Goal: Transaction & Acquisition: Purchase product/service

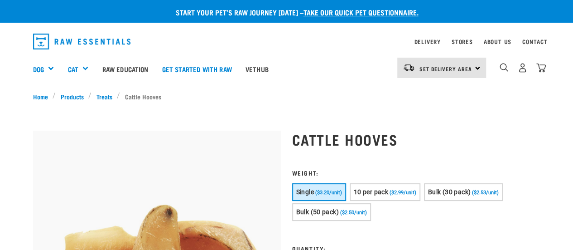
scroll to position [45, 0]
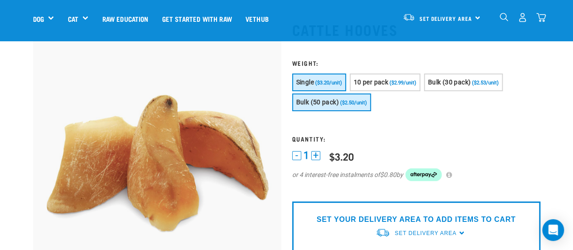
click at [329, 103] on span "Bulk (50 pack)" at bounding box center [317, 101] width 43 height 7
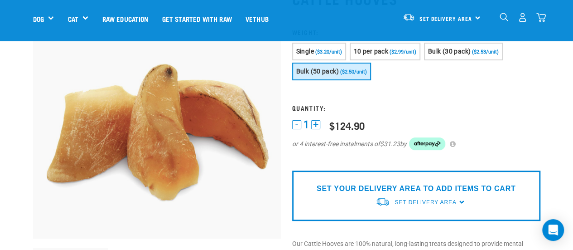
scroll to position [91, 0]
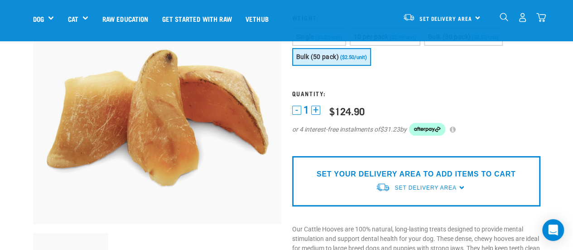
click at [477, 19] on div "Set Delivery Area North Island South Island" at bounding box center [441, 17] width 89 height 20
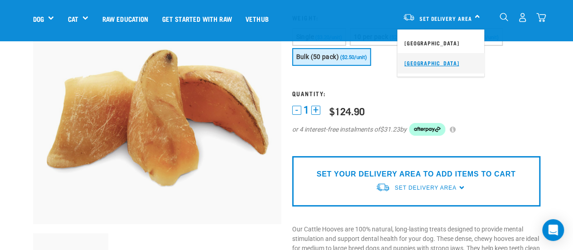
click at [430, 63] on link "[GEOGRAPHIC_DATA]" at bounding box center [440, 63] width 87 height 20
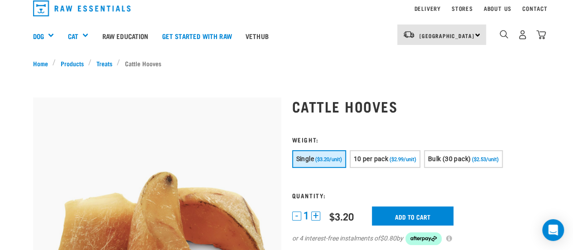
scroll to position [19, 0]
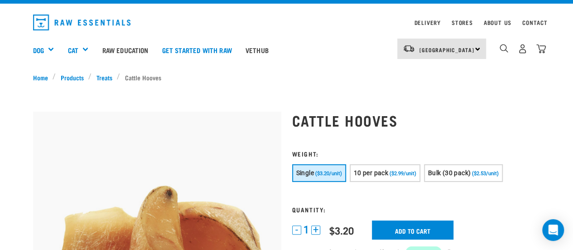
click at [476, 47] on div "[GEOGRAPHIC_DATA] [GEOGRAPHIC_DATA]" at bounding box center [441, 49] width 89 height 20
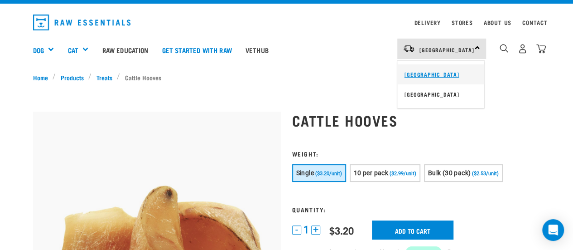
click at [433, 74] on link "[GEOGRAPHIC_DATA]" at bounding box center [440, 74] width 87 height 20
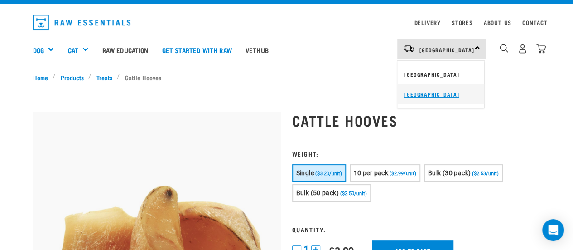
click at [426, 94] on link "[GEOGRAPHIC_DATA]" at bounding box center [440, 94] width 87 height 20
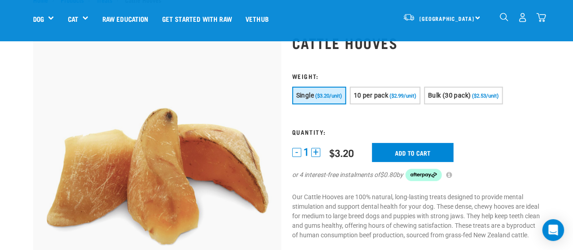
scroll to position [19, 0]
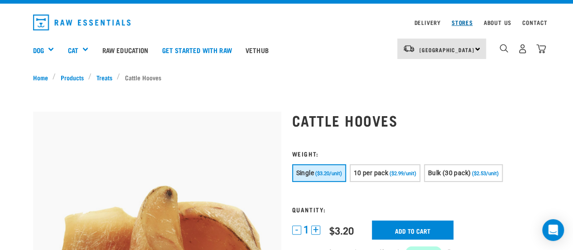
click at [466, 22] on link "Stores" at bounding box center [462, 22] width 21 height 3
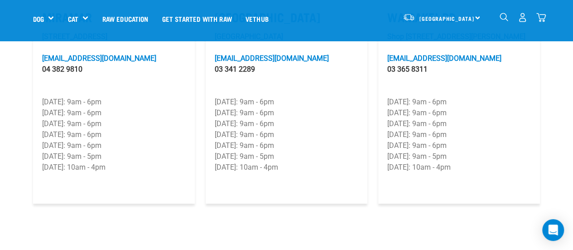
scroll to position [1360, 0]
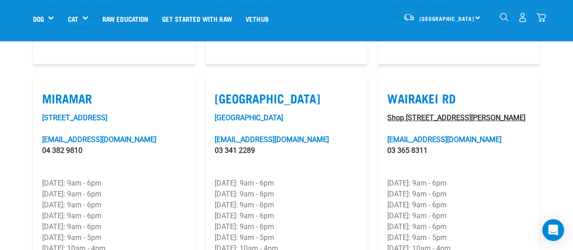
click at [408, 113] on link "Shop [STREET_ADDRESS][PERSON_NAME]" at bounding box center [456, 117] width 138 height 9
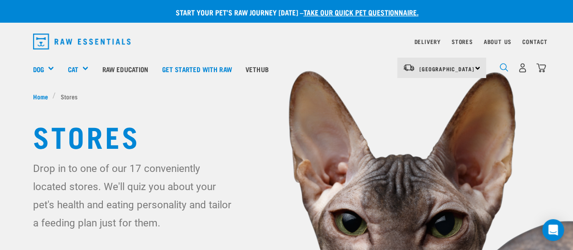
click at [501, 66] on img "dropdown navigation" at bounding box center [504, 67] width 9 height 9
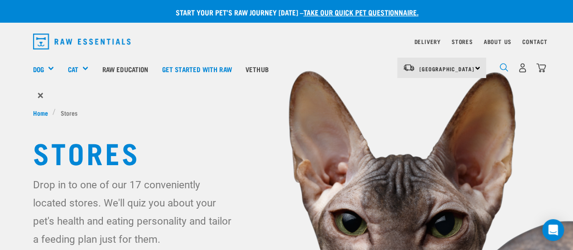
click at [504, 65] on img "dropdown navigation" at bounding box center [504, 67] width 9 height 9
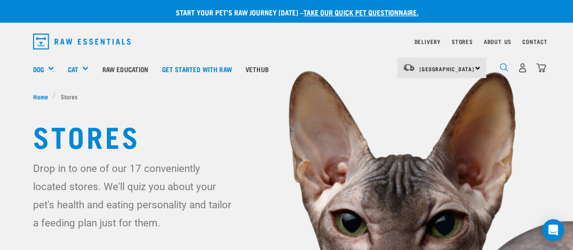
click at [506, 65] on img "dropdown navigation" at bounding box center [504, 67] width 9 height 9
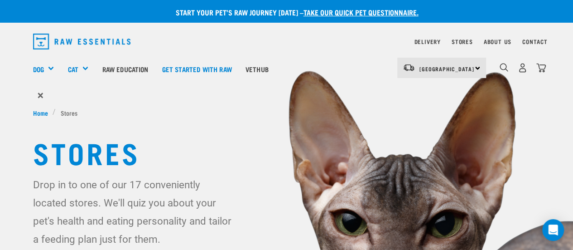
click at [71, 95] on form "×" at bounding box center [287, 95] width 508 height 16
click at [40, 95] on span "×" at bounding box center [41, 95] width 6 height 16
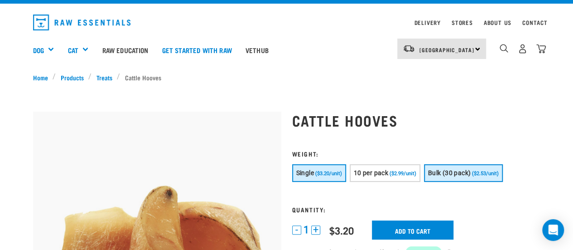
click at [458, 171] on span "Bulk (30 pack)" at bounding box center [449, 172] width 43 height 7
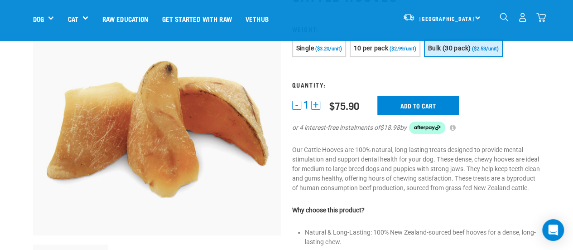
scroll to position [110, 0]
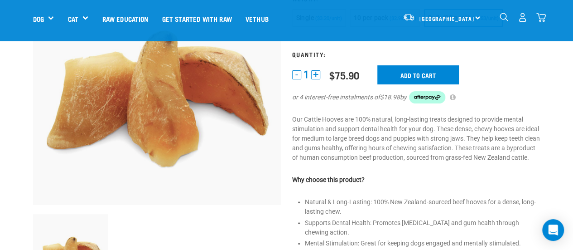
click at [315, 73] on button "+" at bounding box center [315, 74] width 9 height 9
click at [438, 78] on input "Add to cart" at bounding box center [419, 74] width 82 height 19
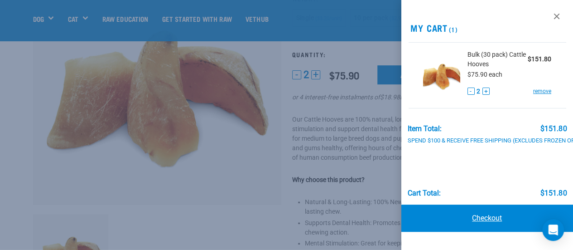
click at [489, 216] on link "Checkout" at bounding box center [488, 217] width 172 height 27
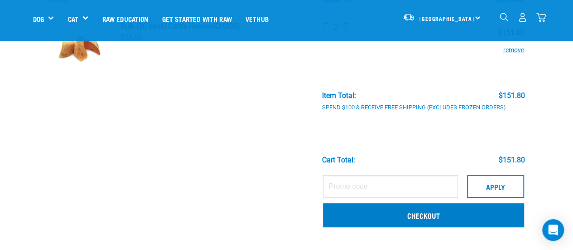
scroll to position [91, 0]
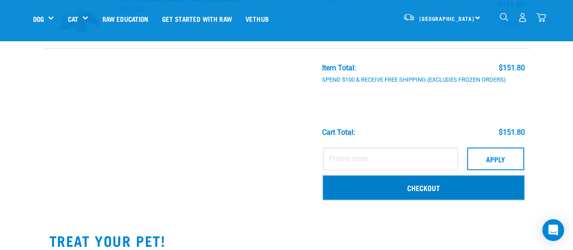
click at [435, 189] on link "Checkout" at bounding box center [423, 187] width 201 height 24
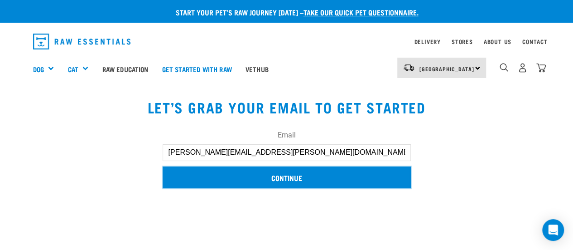
click at [317, 183] on input "Continue" at bounding box center [287, 177] width 248 height 22
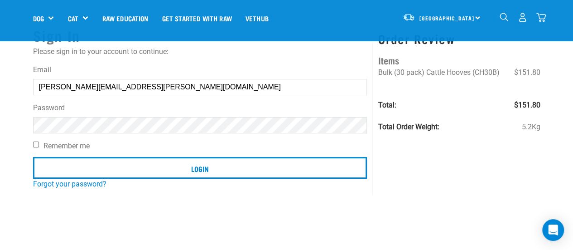
scroll to position [45, 0]
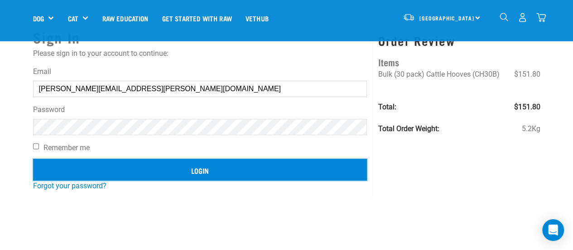
click at [191, 170] on input "Login" at bounding box center [200, 170] width 334 height 22
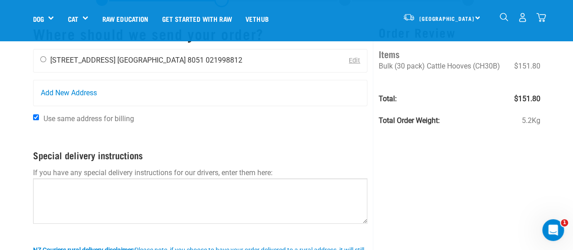
click at [117, 60] on li "[GEOGRAPHIC_DATA] 8051" at bounding box center [160, 60] width 87 height 9
click at [44, 57] on input "radio" at bounding box center [43, 59] width 6 height 6
radio input "true"
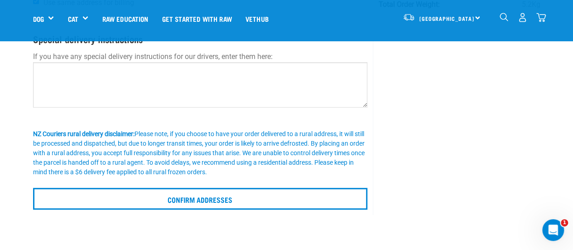
scroll to position [181, 0]
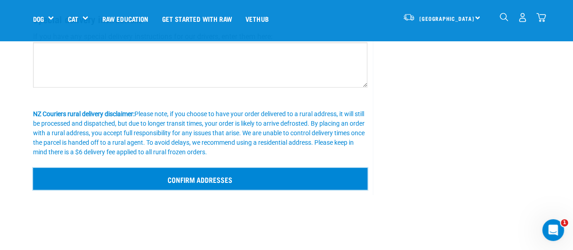
click at [221, 181] on input "Confirm addresses" at bounding box center [200, 179] width 335 height 22
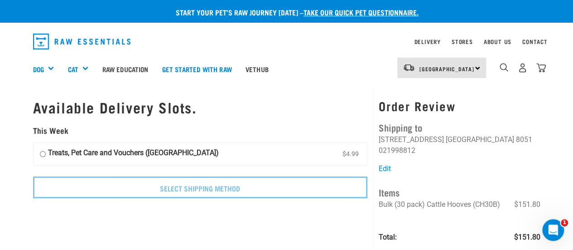
click at [202, 153] on label "Treats, Pet Care and Vouchers (South Island) $4.99" at bounding box center [201, 154] width 334 height 23
click at [46, 153] on input "Treats, Pet Care and Vouchers (South Island) $4.99" at bounding box center [43, 154] width 6 height 14
radio input "true"
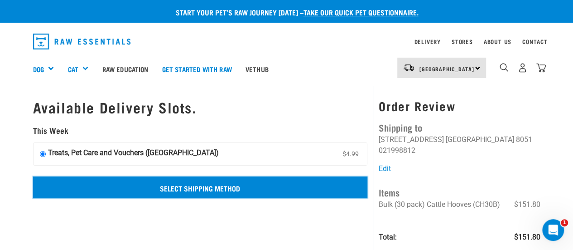
click at [227, 185] on input "Select Shipping Method" at bounding box center [200, 187] width 335 height 22
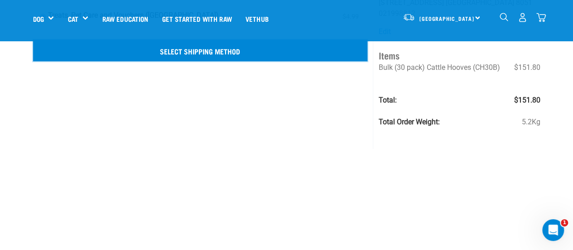
scroll to position [116, 0]
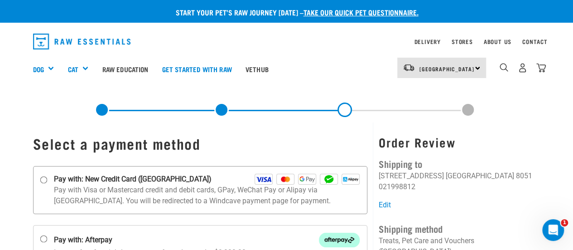
click at [45, 178] on input "Pay with: New Credit Card (Windcave)" at bounding box center [43, 179] width 7 height 7
radio input "true"
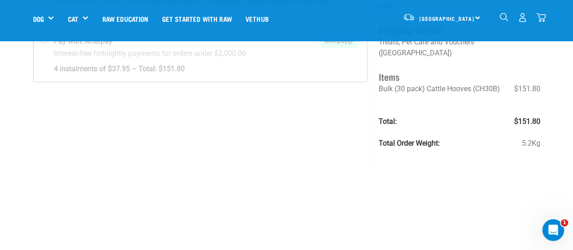
scroll to position [5, 0]
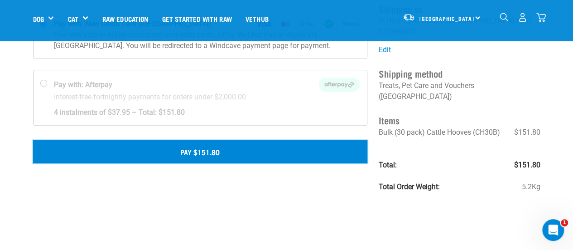
click at [243, 149] on button "Pay $151.80" at bounding box center [200, 151] width 335 height 23
